Goal: Task Accomplishment & Management: Manage account settings

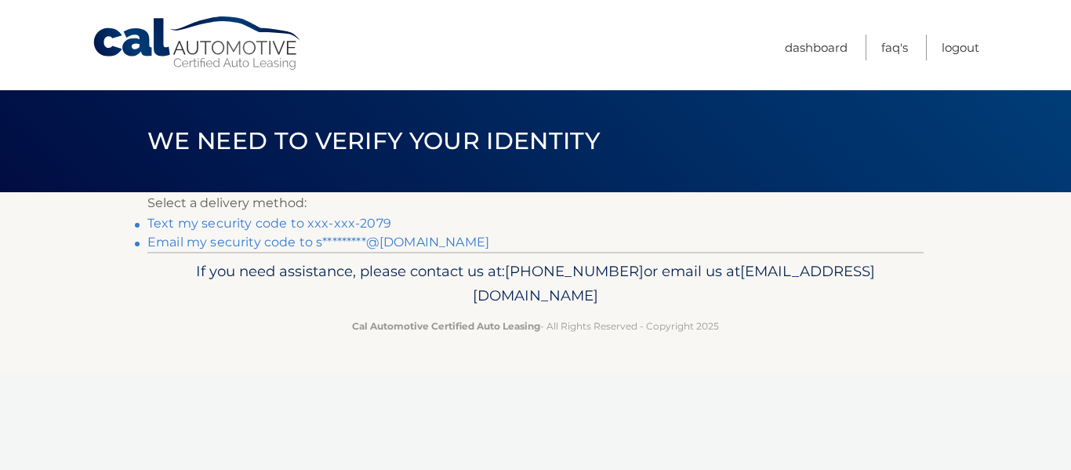
click at [205, 223] on link "Text my security code to xxx-xxx-2079" at bounding box center [269, 223] width 244 height 15
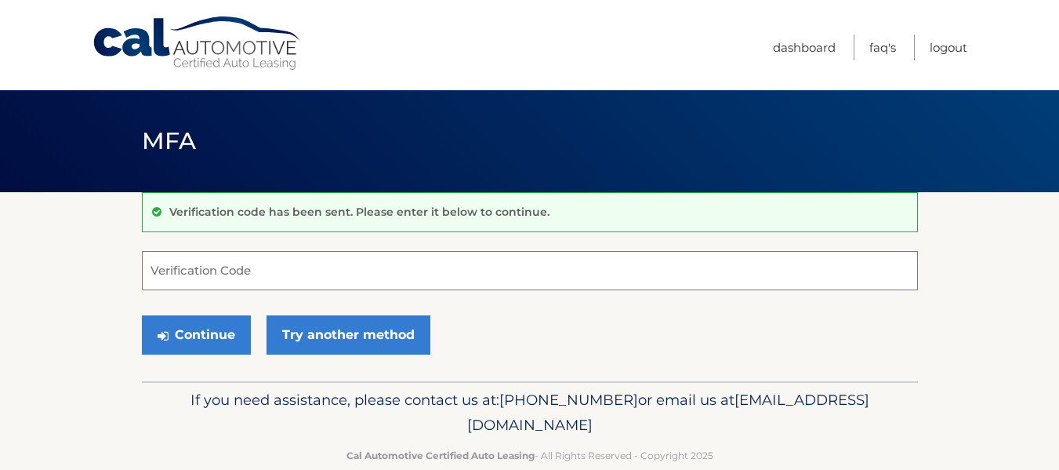
click at [278, 271] on input "Verification Code" at bounding box center [530, 270] width 776 height 39
type input "015704"
click at [142, 315] on button "Continue" at bounding box center [196, 334] width 109 height 39
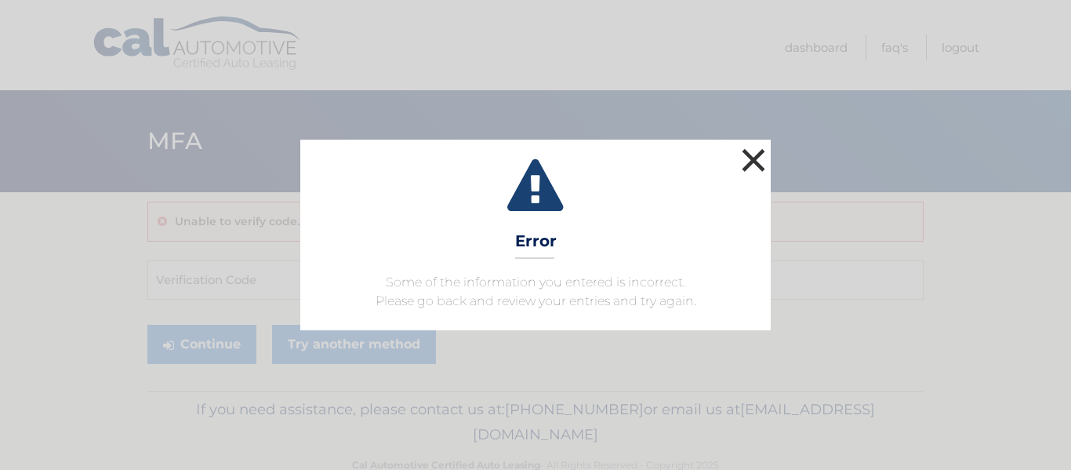
click at [746, 162] on button "×" at bounding box center [753, 159] width 31 height 31
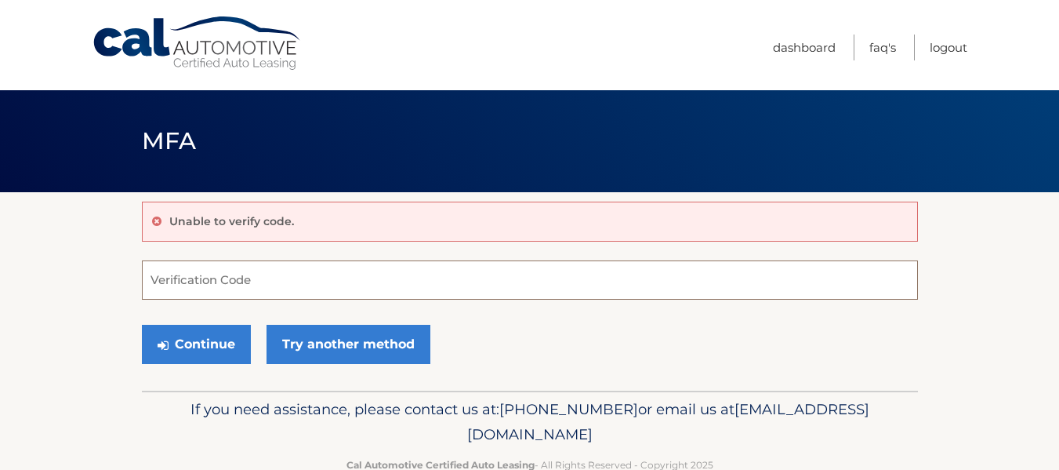
click at [198, 276] on input "Verification Code" at bounding box center [530, 279] width 776 height 39
type input "015074"
click at [142, 325] on button "Continue" at bounding box center [196, 344] width 109 height 39
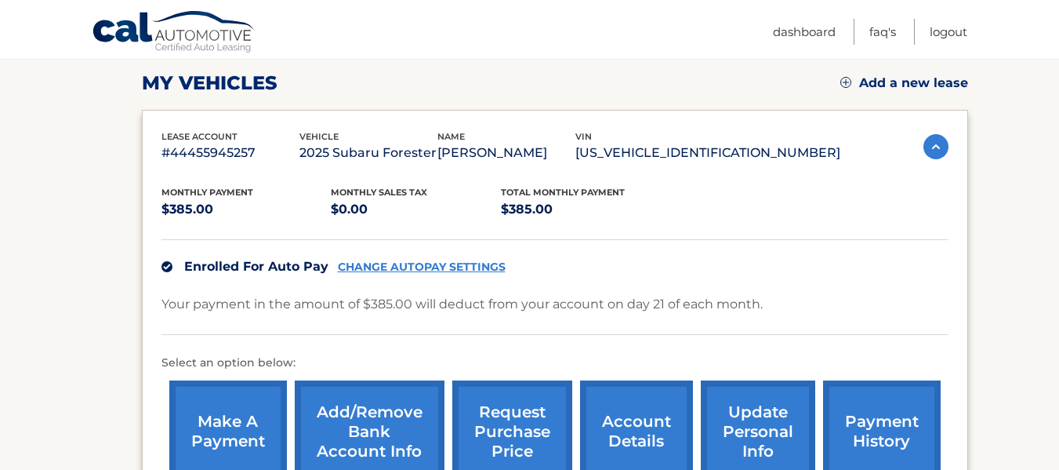
scroll to position [314, 0]
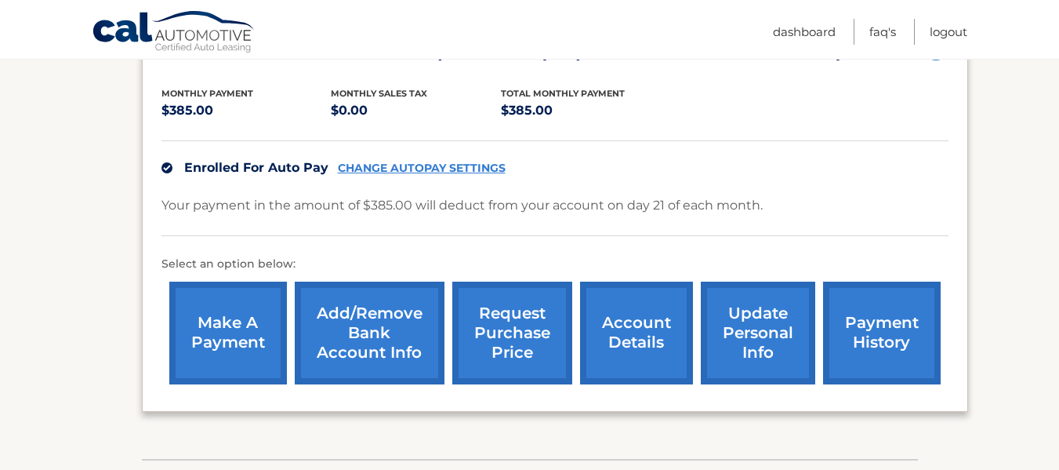
click at [874, 317] on link "payment history" at bounding box center [882, 332] width 118 height 103
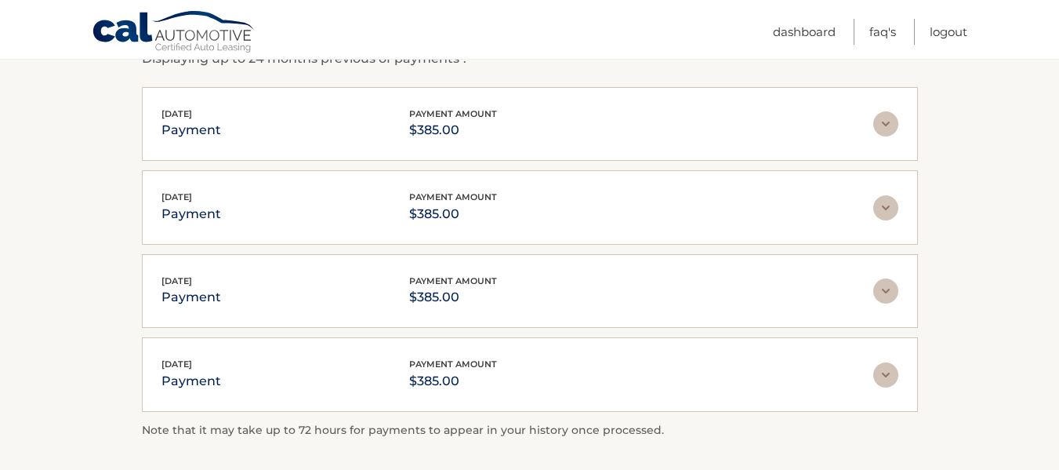
scroll to position [278, 0]
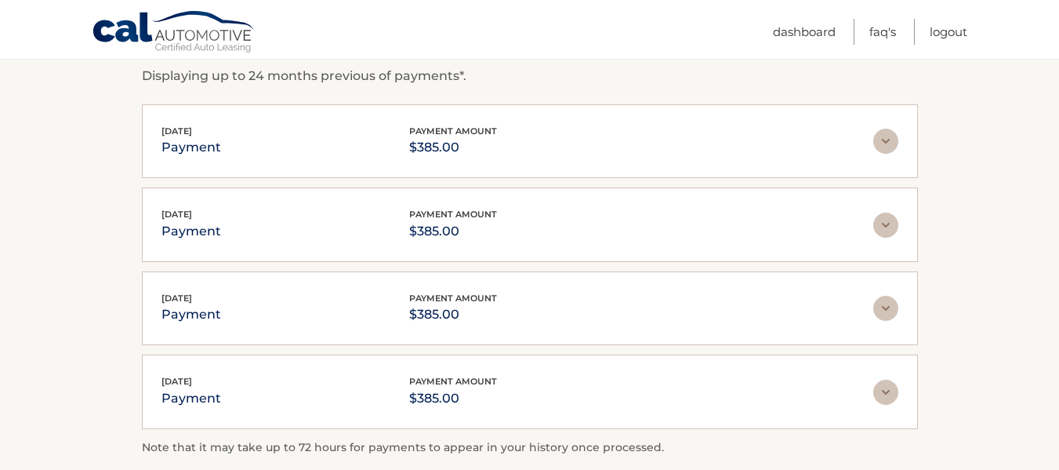
click at [883, 141] on img at bounding box center [885, 141] width 25 height 25
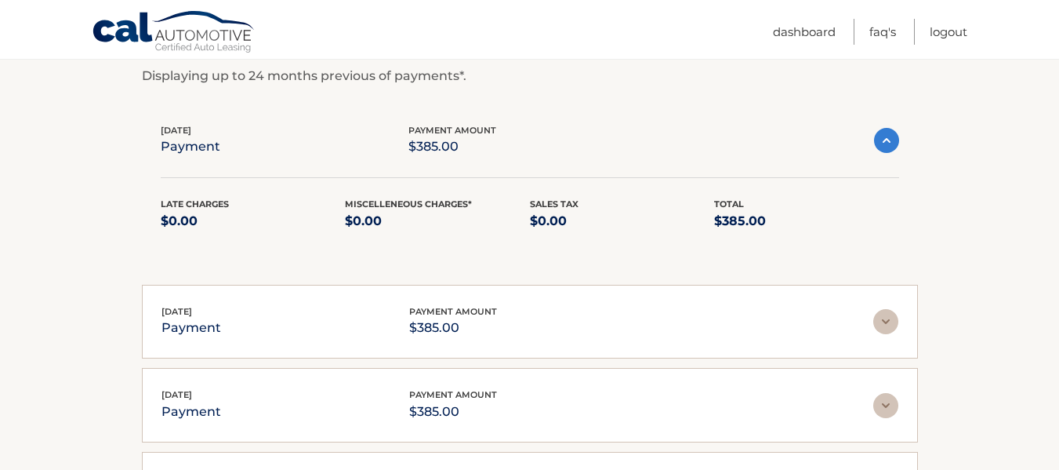
click at [880, 321] on img at bounding box center [885, 321] width 25 height 25
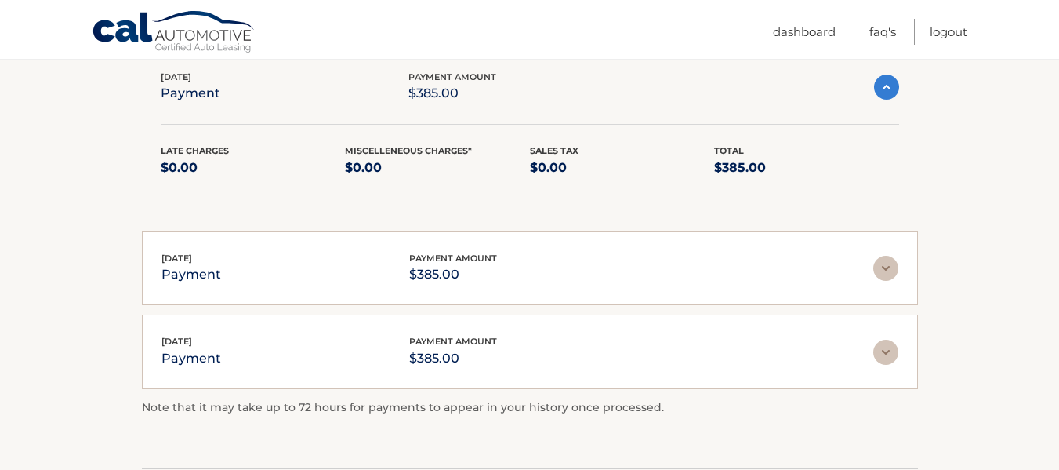
scroll to position [513, 0]
click at [881, 269] on img at bounding box center [885, 266] width 25 height 25
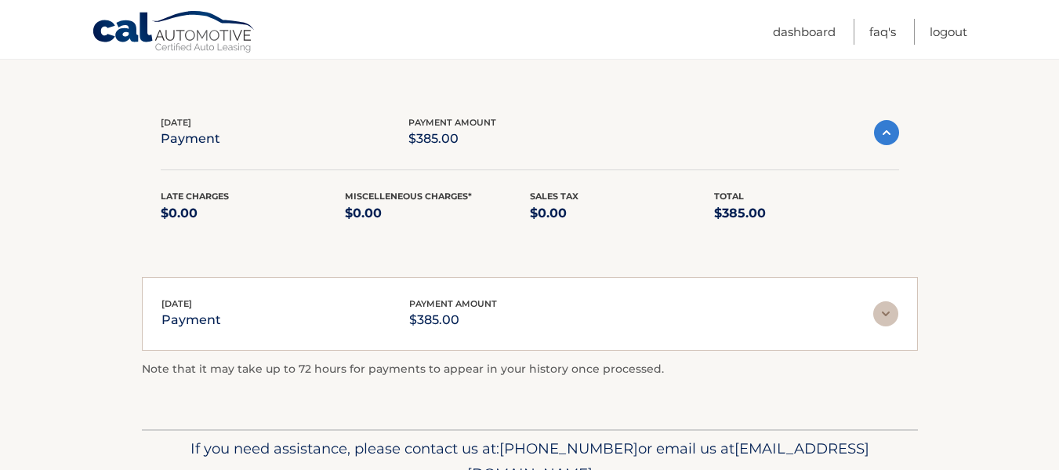
scroll to position [670, 0]
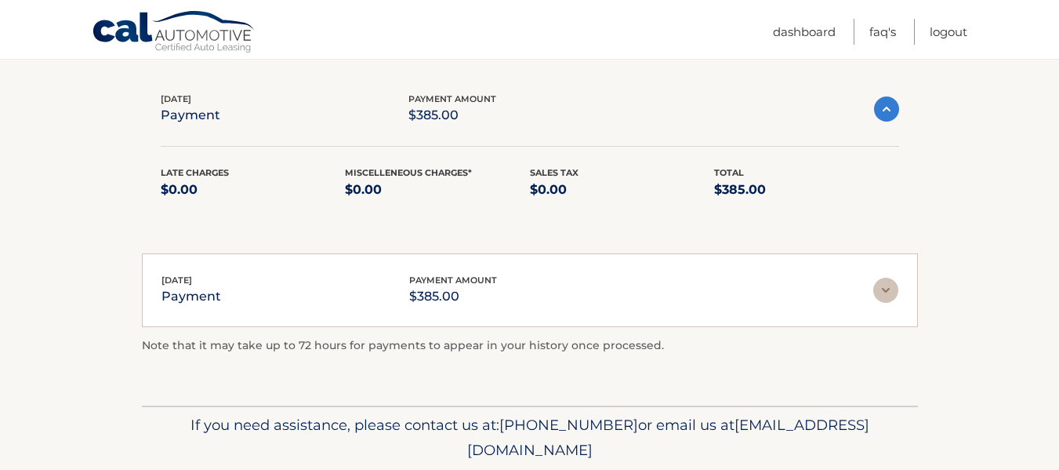
click at [885, 291] on img at bounding box center [885, 289] width 25 height 25
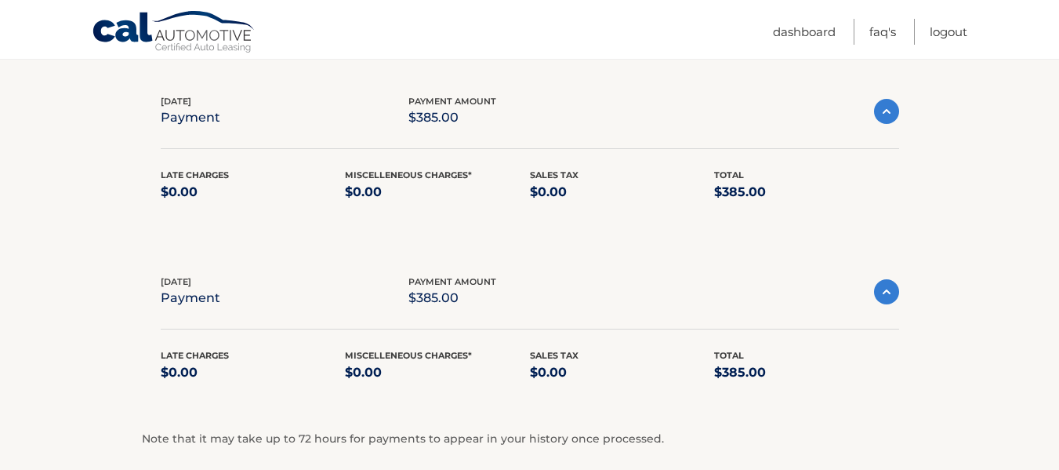
scroll to position [659, 0]
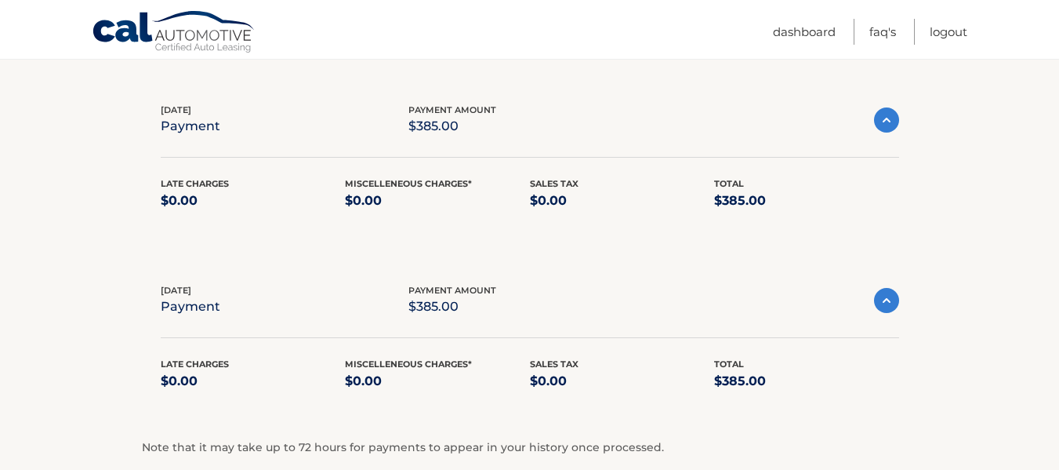
click at [883, 301] on img at bounding box center [886, 300] width 25 height 25
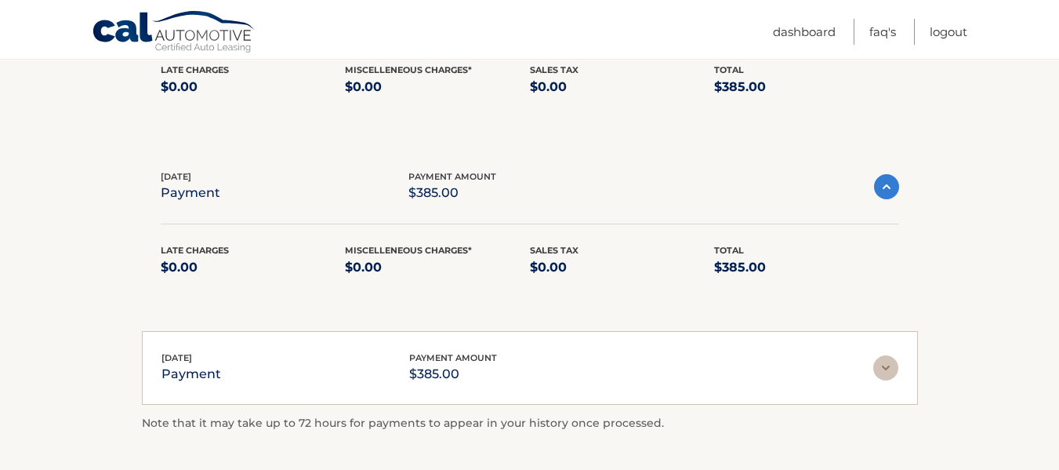
scroll to position [502, 0]
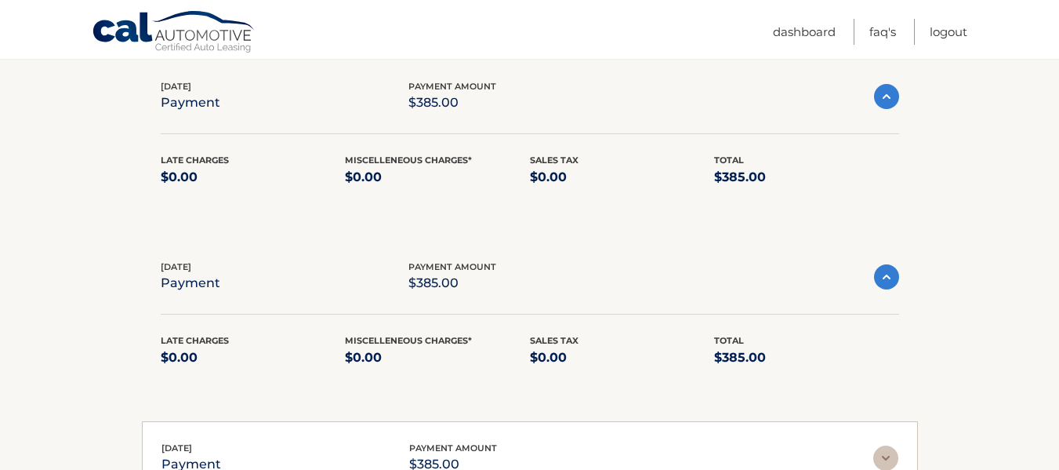
click at [890, 283] on img at bounding box center [886, 276] width 25 height 25
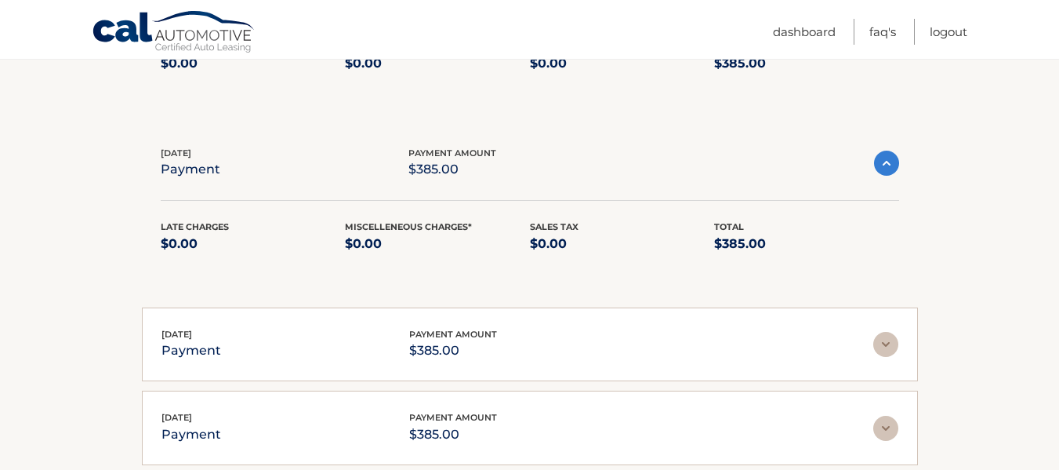
scroll to position [346, 0]
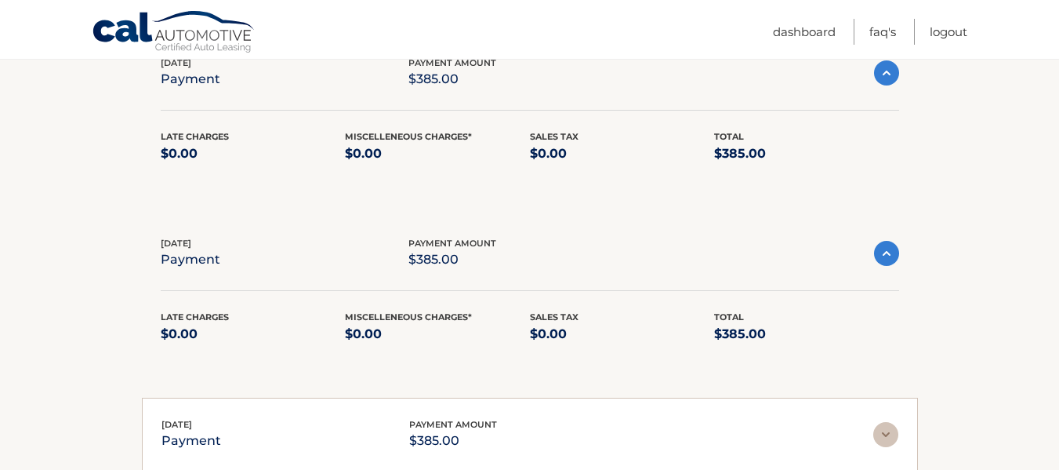
click at [884, 257] on img at bounding box center [886, 253] width 25 height 25
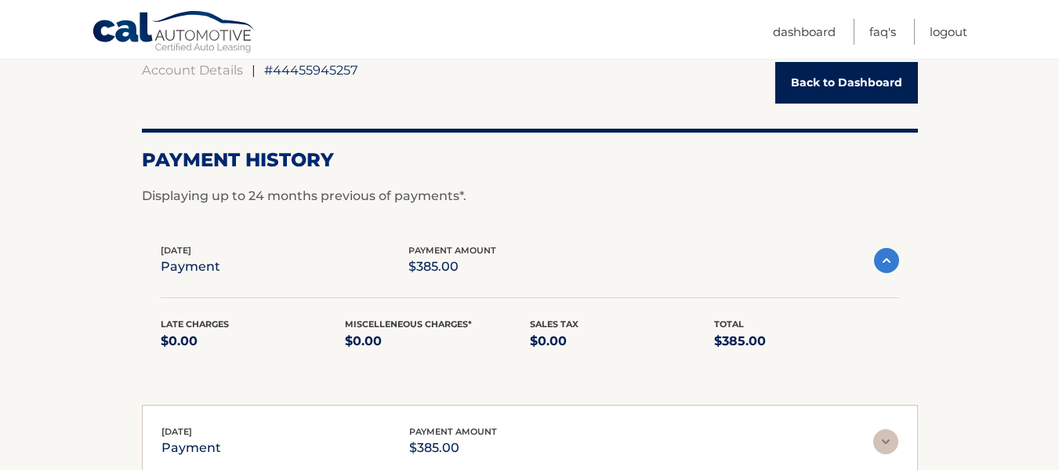
scroll to position [111, 0]
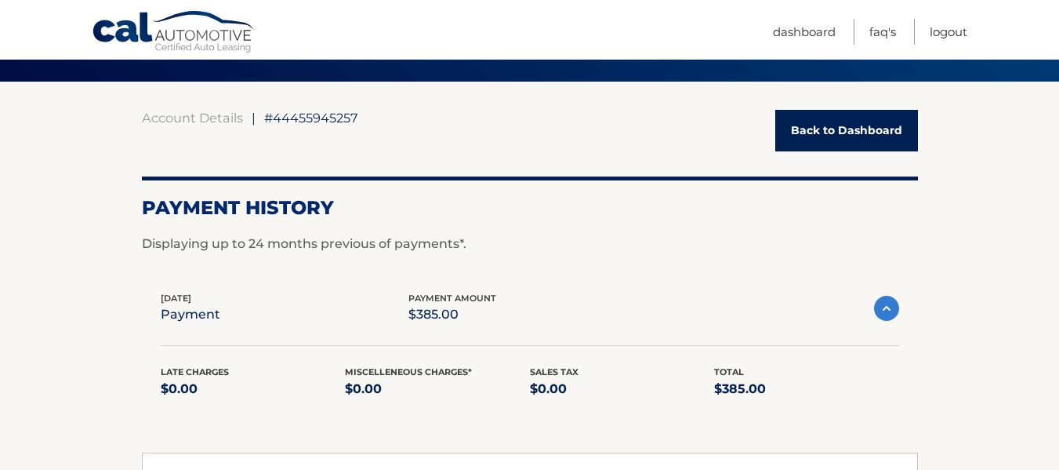
click at [880, 311] on img at bounding box center [886, 308] width 25 height 25
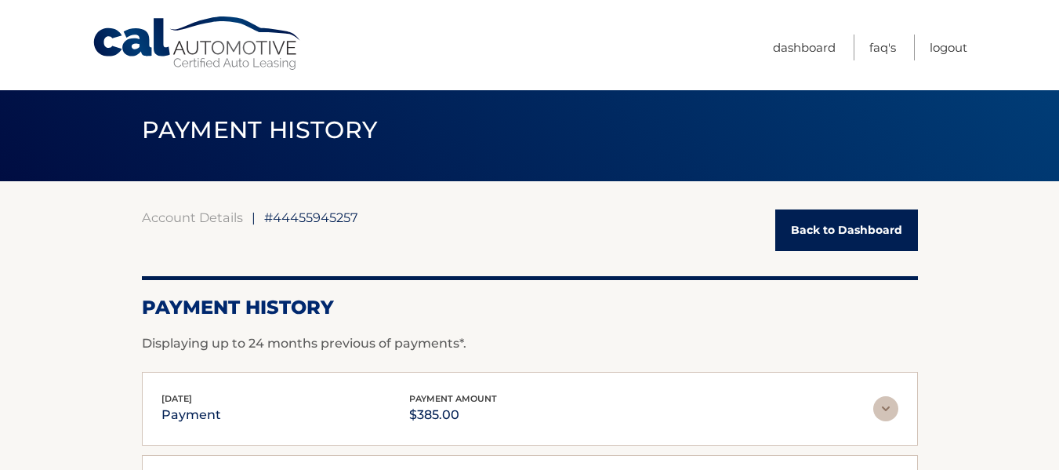
scroll to position [0, 0]
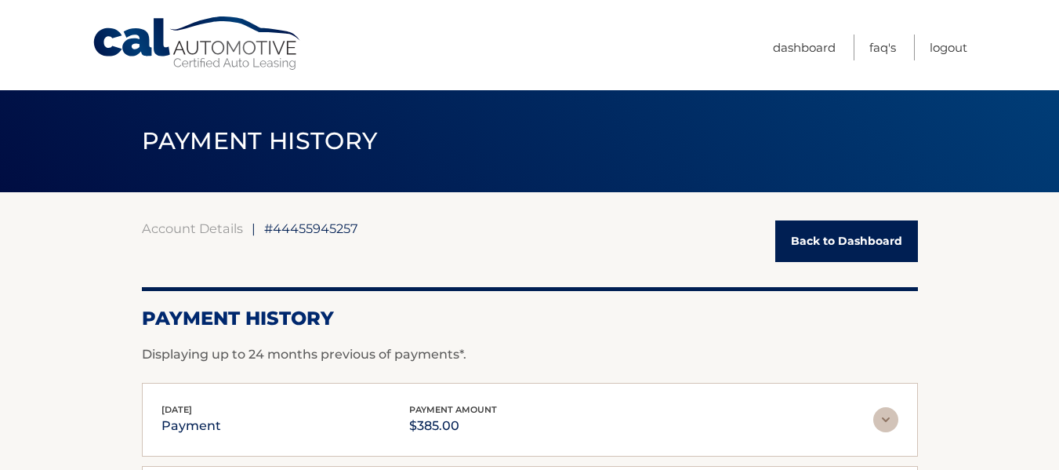
click at [843, 238] on link "Back to Dashboard" at bounding box center [846, 241] width 143 height 42
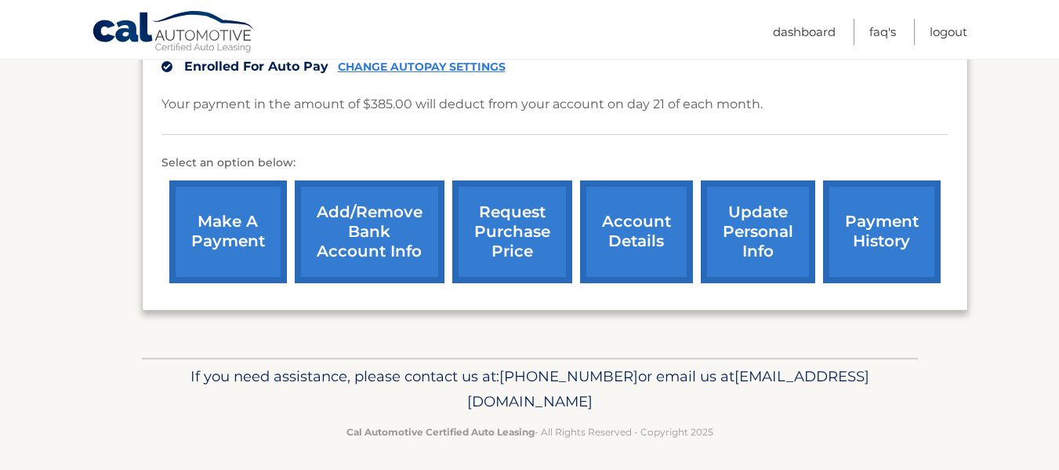
scroll to position [421, 0]
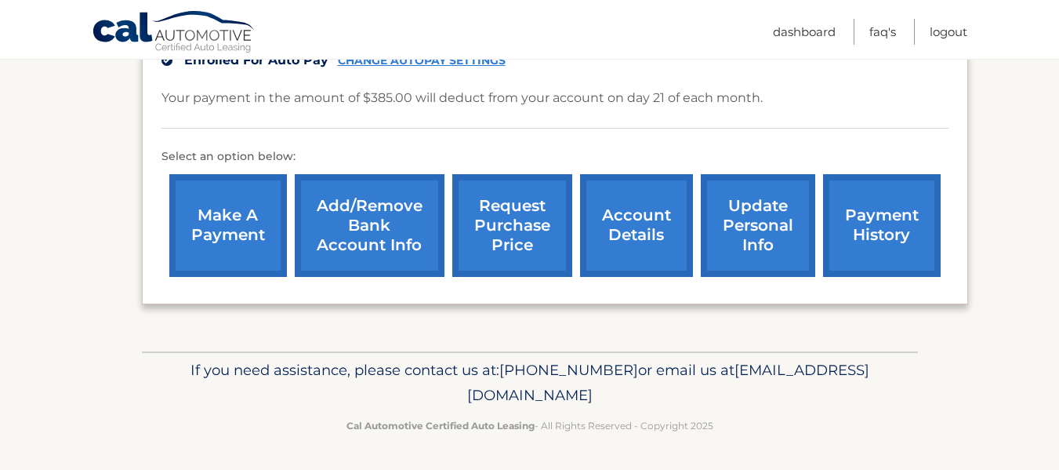
click at [629, 209] on link "account details" at bounding box center [636, 225] width 113 height 103
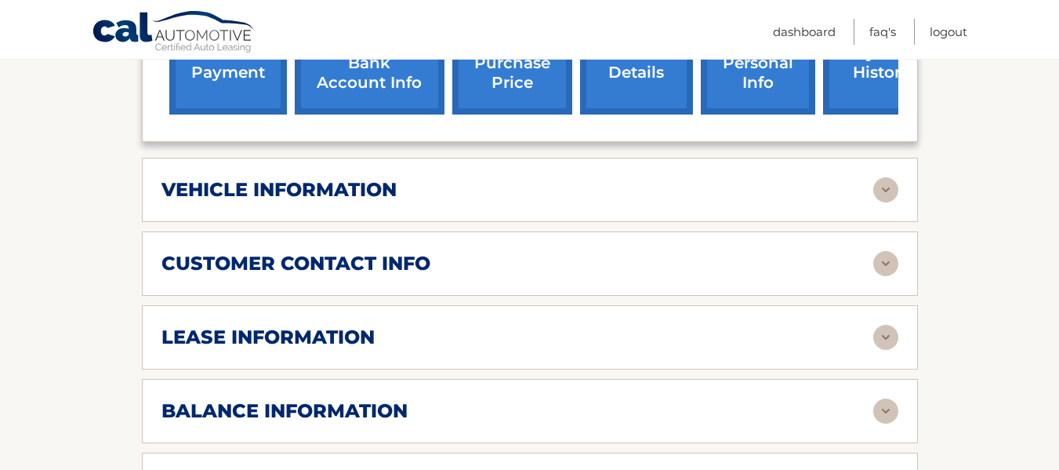
scroll to position [627, 0]
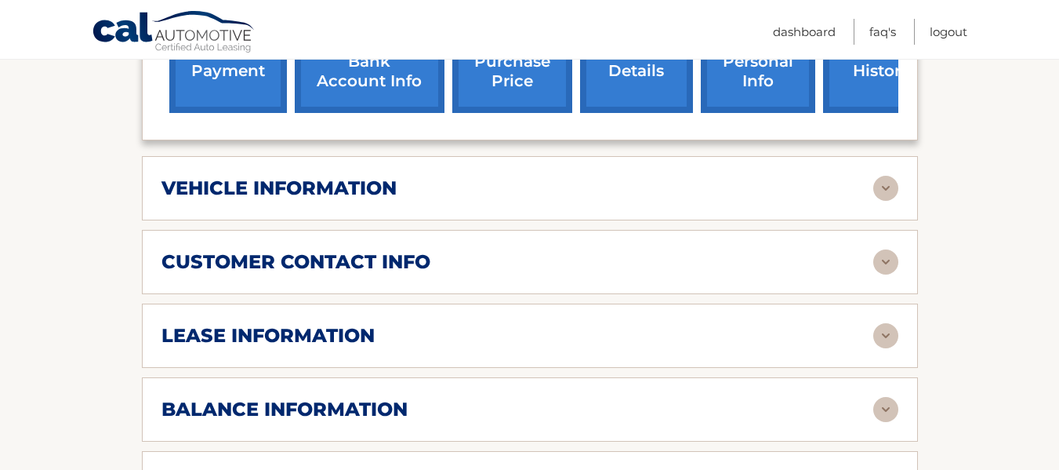
click at [880, 176] on img at bounding box center [885, 188] width 25 height 25
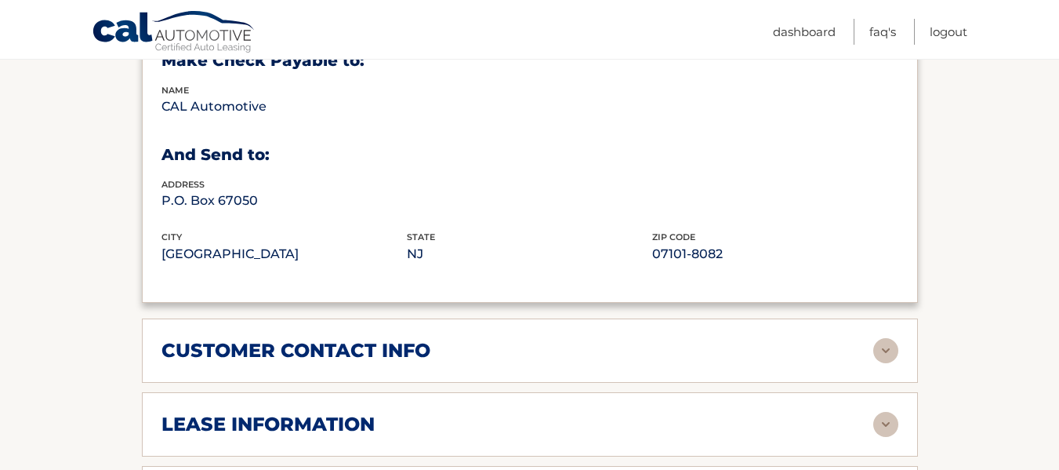
scroll to position [941, 0]
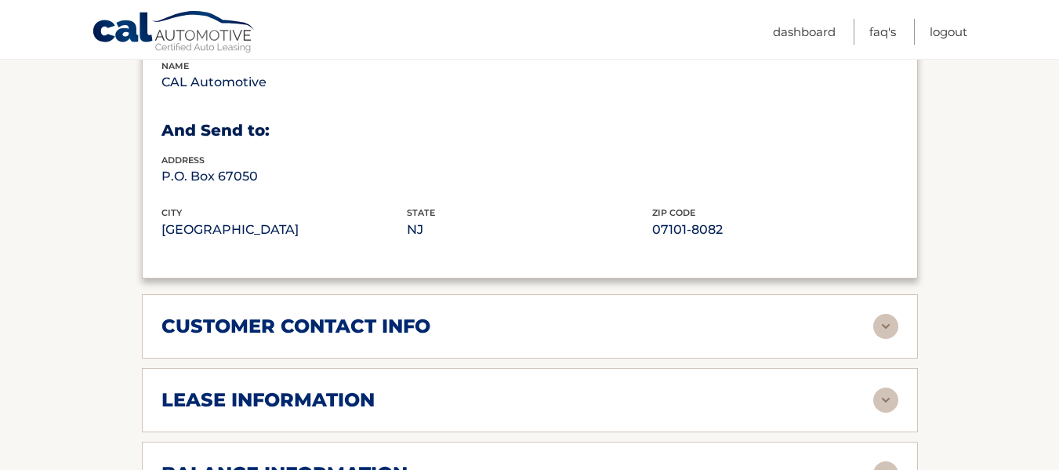
click at [877, 314] on img at bounding box center [885, 326] width 25 height 25
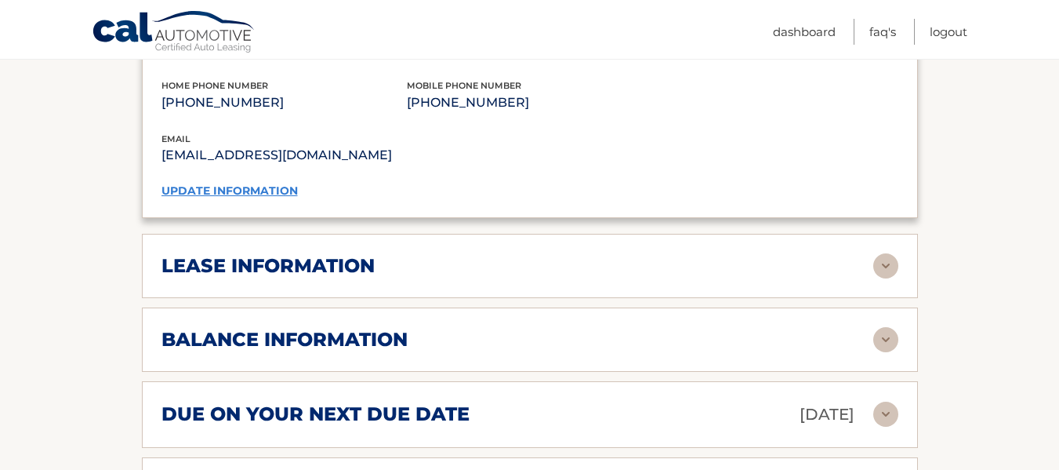
scroll to position [1411, 0]
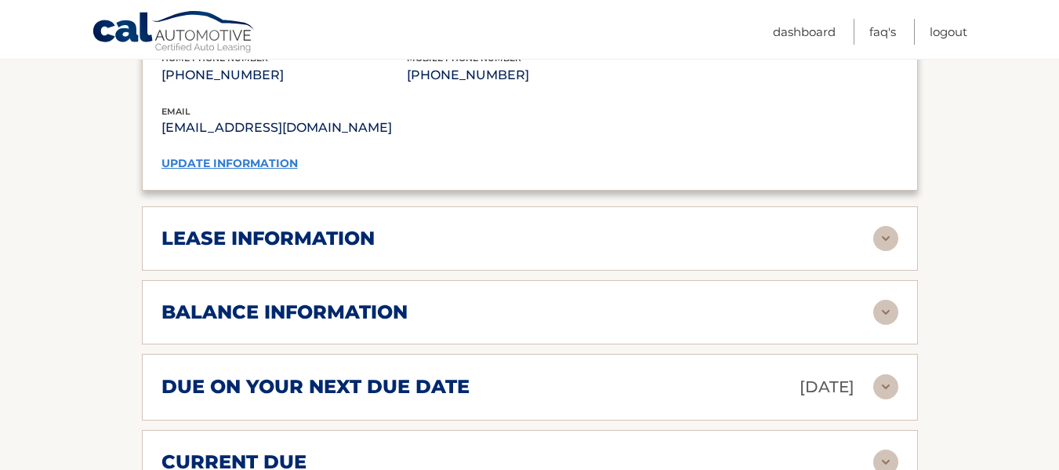
click at [884, 226] on img at bounding box center [885, 238] width 25 height 25
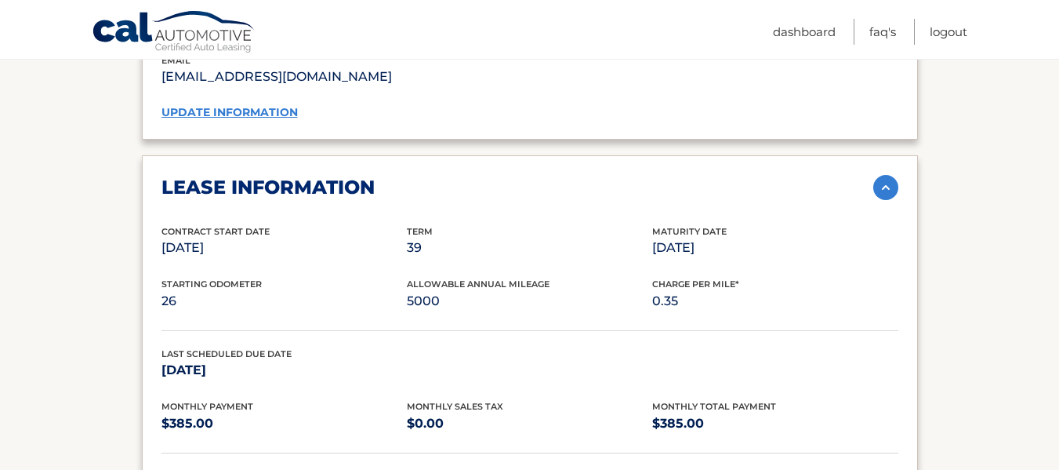
scroll to position [1489, 0]
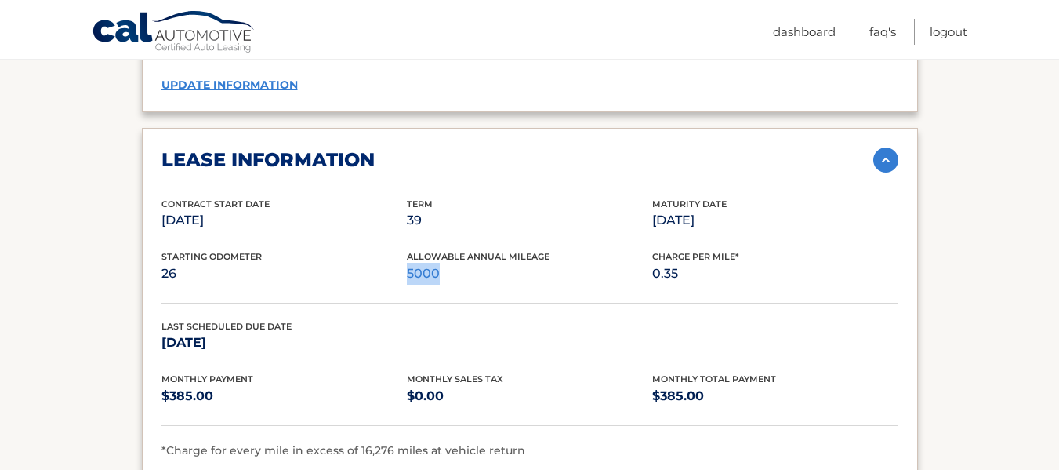
drag, startPoint x: 440, startPoint y: 249, endPoint x: 408, endPoint y: 249, distance: 32.1
click at [408, 263] on p "5000" at bounding box center [529, 274] width 245 height 22
click at [477, 263] on p "5000" at bounding box center [529, 274] width 245 height 22
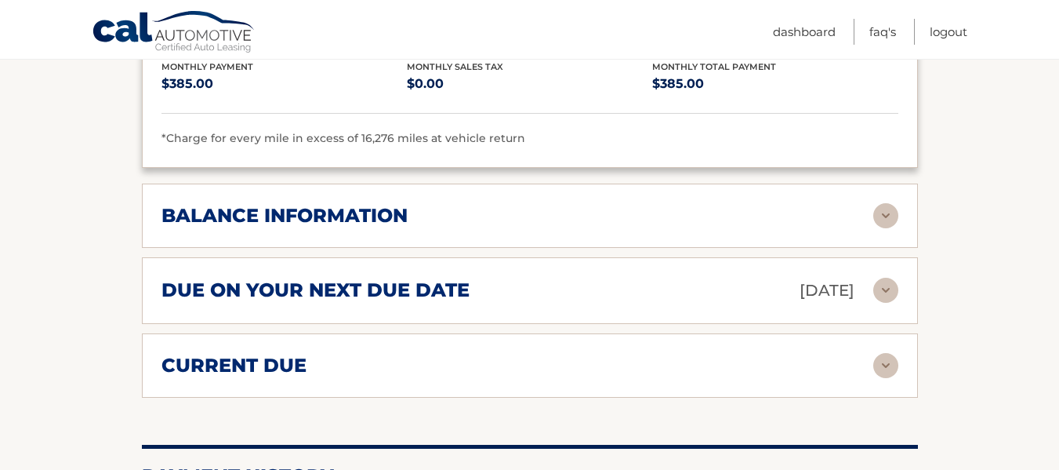
scroll to position [1803, 0]
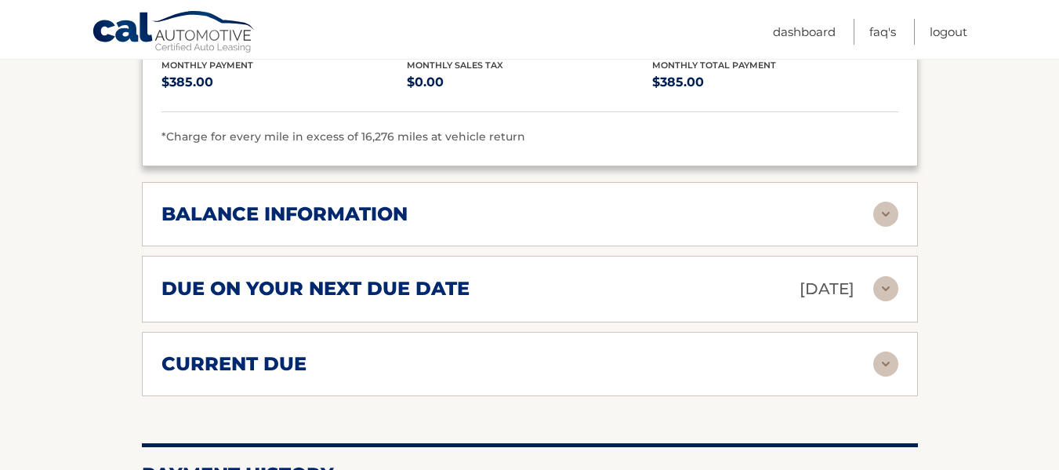
click at [890, 201] on img at bounding box center [885, 213] width 25 height 25
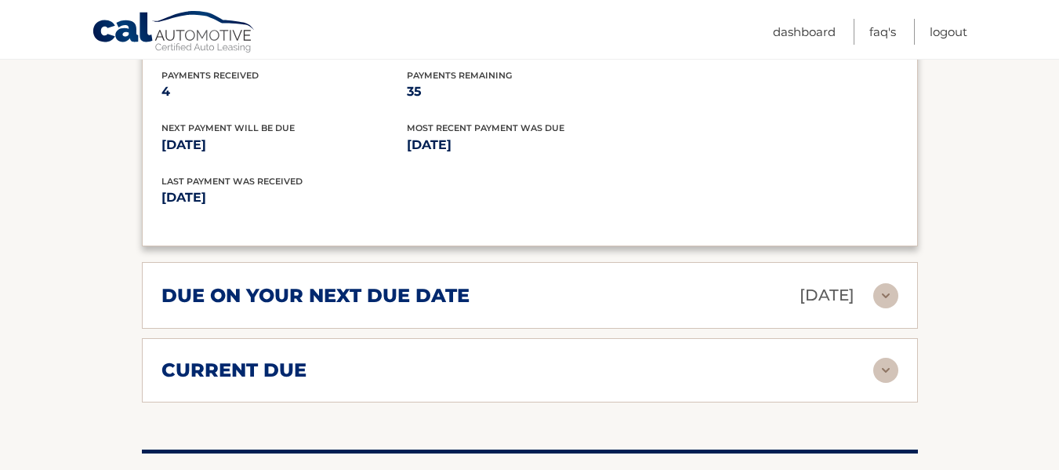
scroll to position [2038, 0]
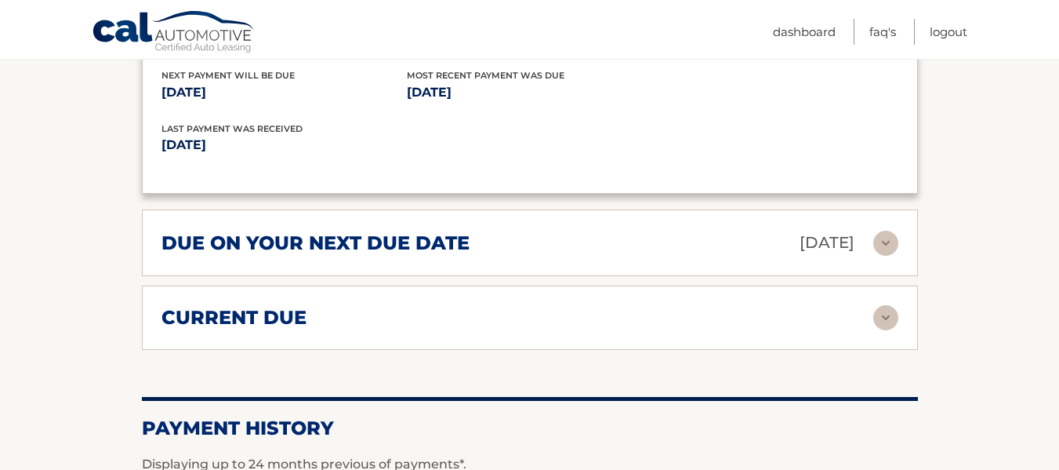
click at [894, 230] on img at bounding box center [885, 242] width 25 height 25
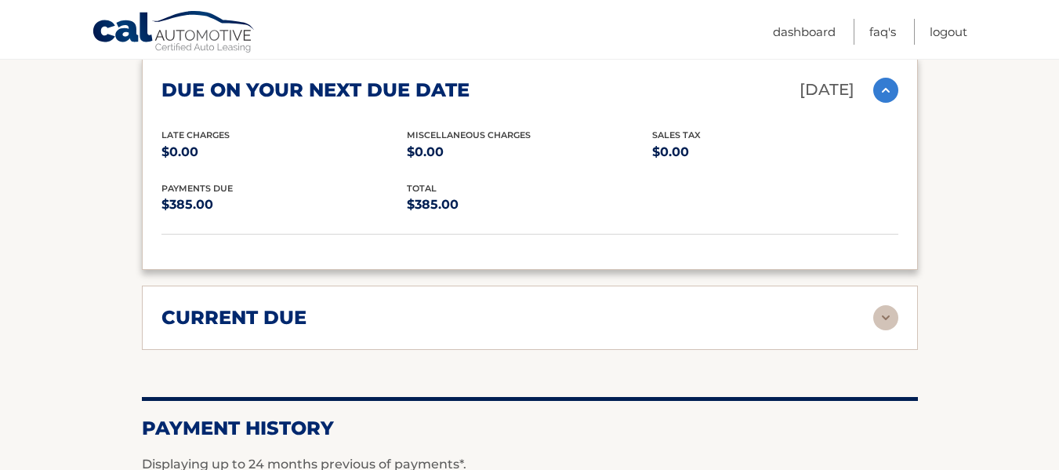
scroll to position [2195, 0]
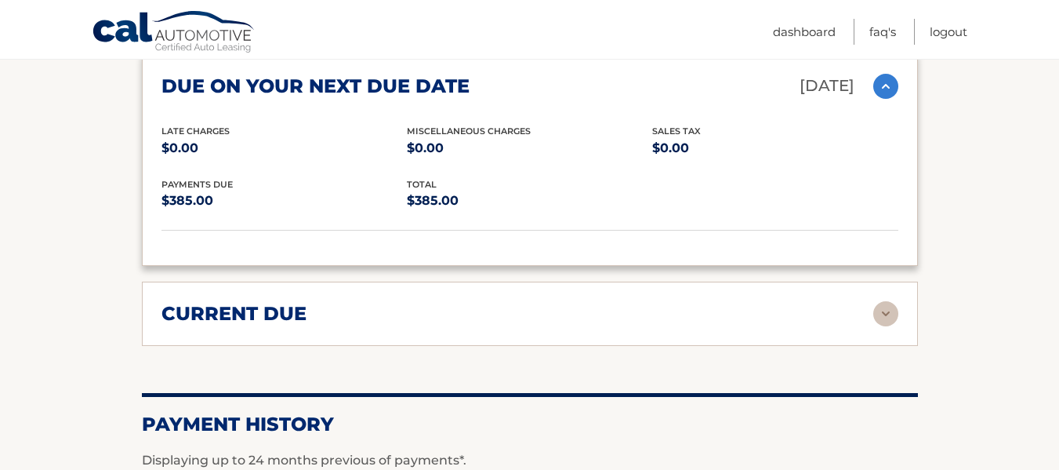
click at [880, 301] on img at bounding box center [885, 313] width 25 height 25
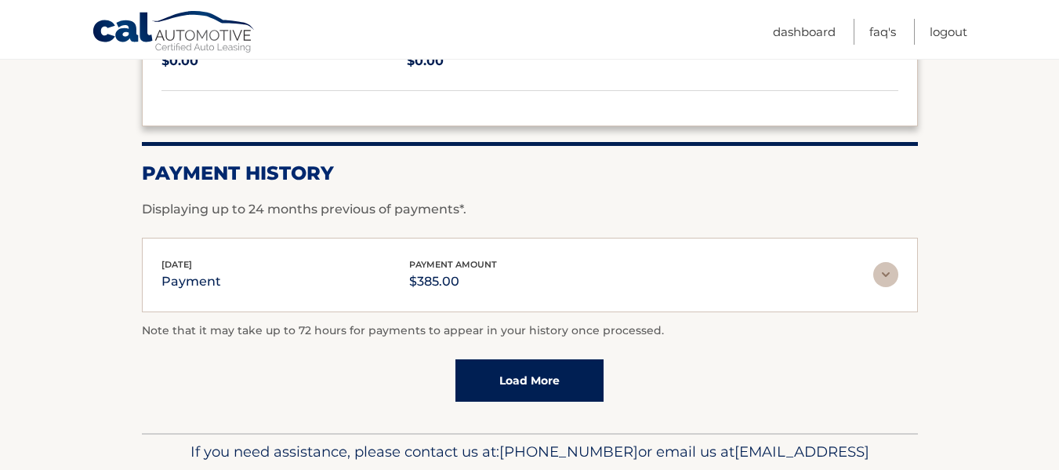
scroll to position [2587, 0]
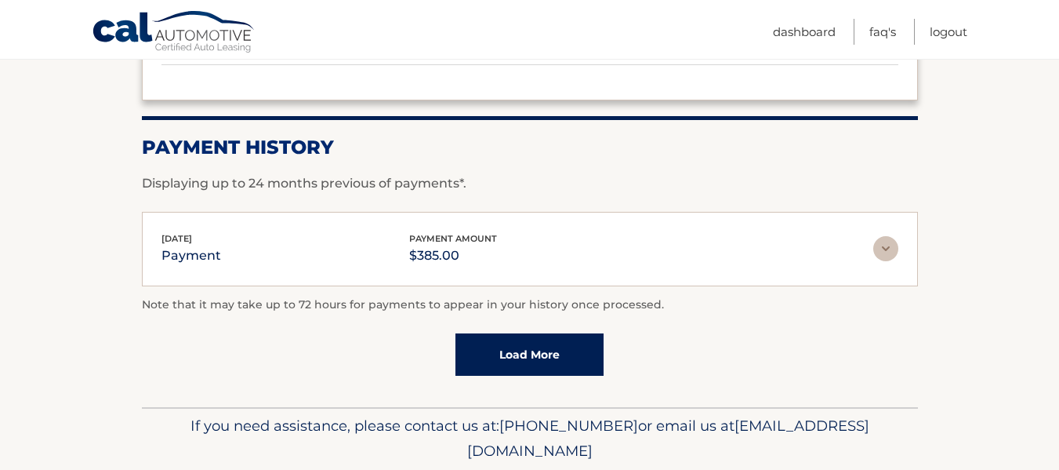
click at [888, 236] on img at bounding box center [885, 248] width 25 height 25
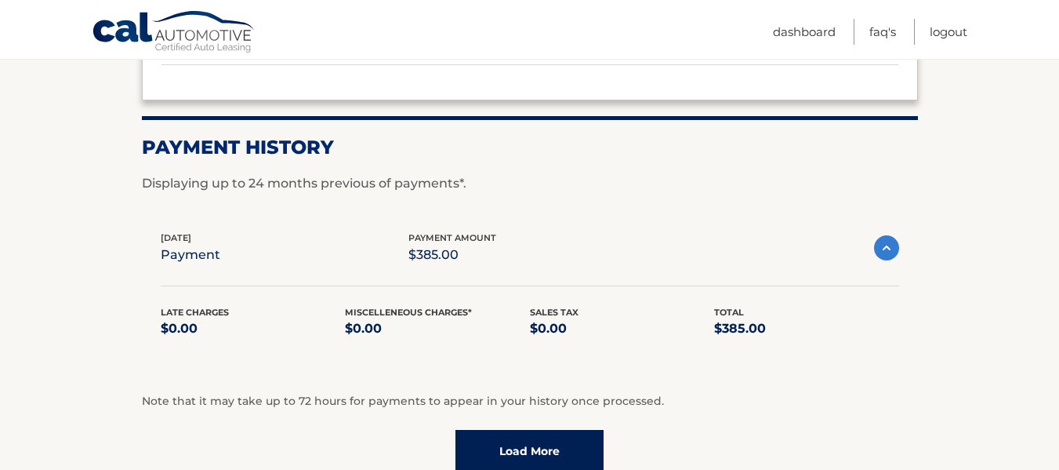
click at [124, 26] on link "Cal Automotive" at bounding box center [174, 32] width 165 height 45
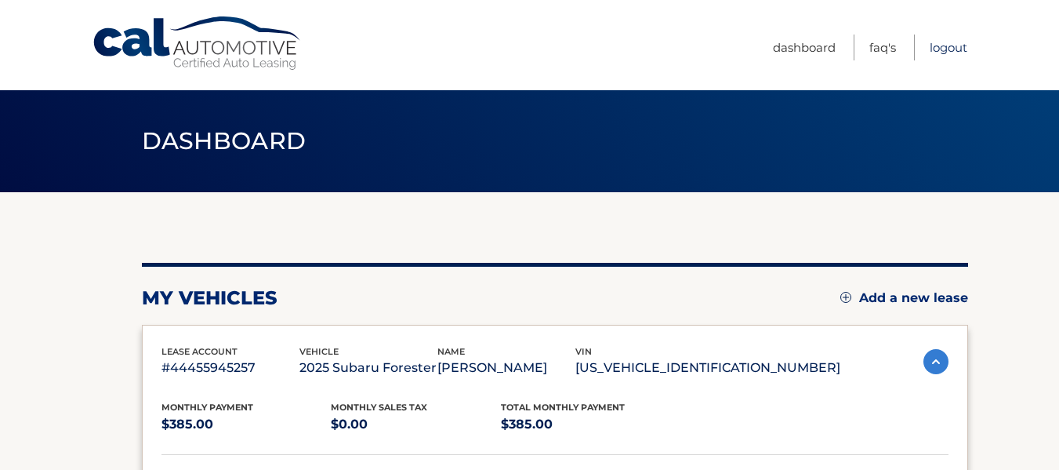
click at [948, 49] on link "Logout" at bounding box center [949, 47] width 38 height 26
